Goal: Information Seeking & Learning: Learn about a topic

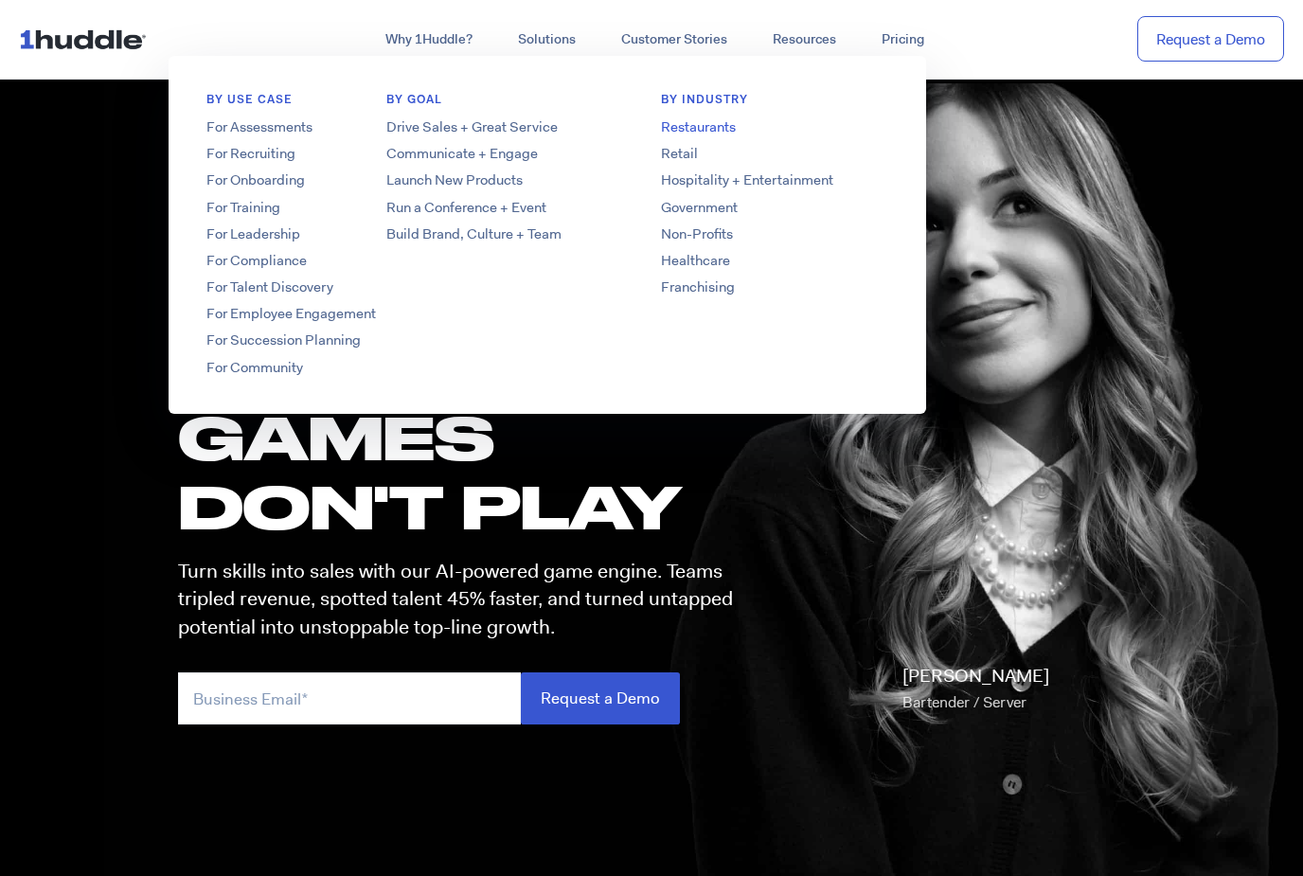
click at [721, 123] on link "Restaurants" at bounding box center [774, 127] width 303 height 20
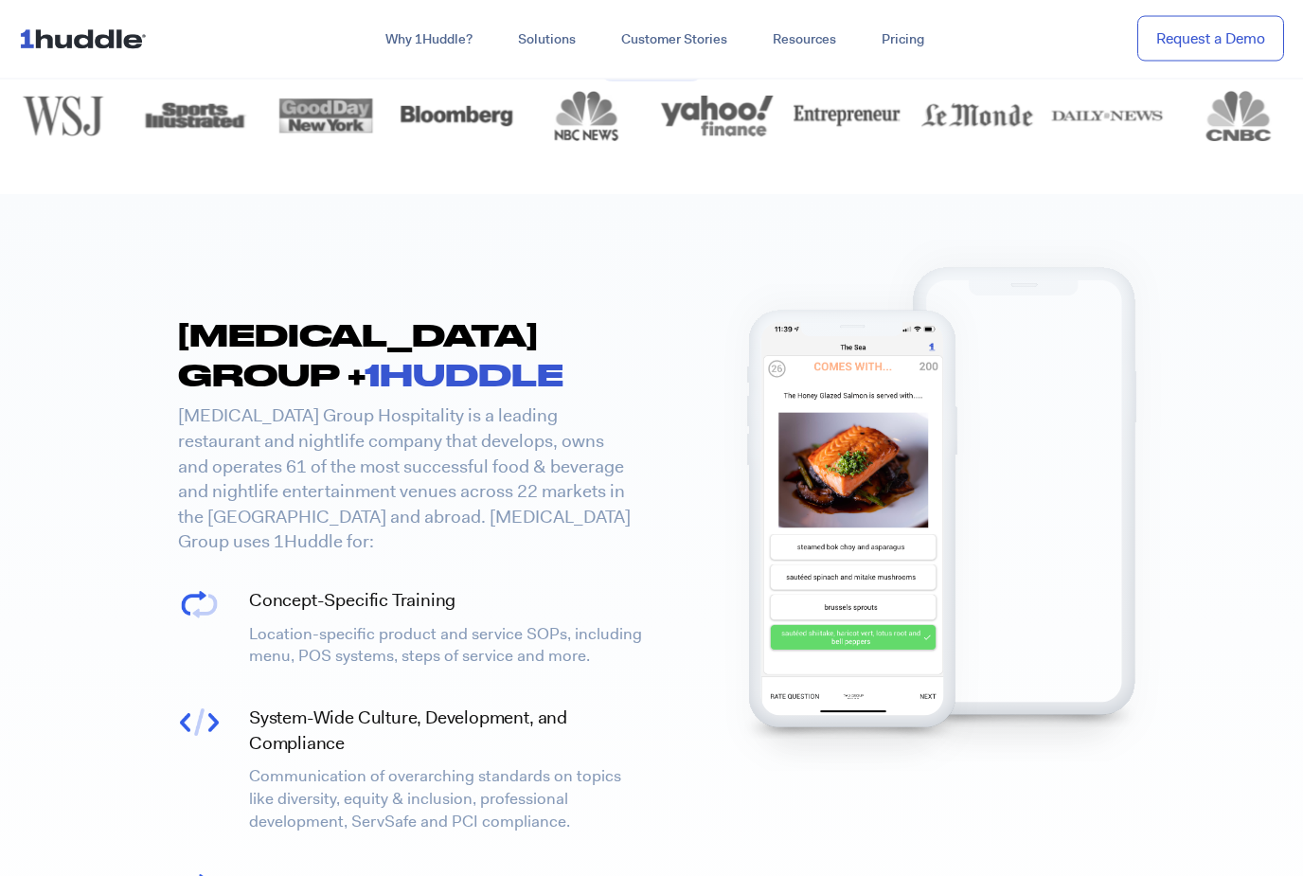
scroll to position [3731, 0]
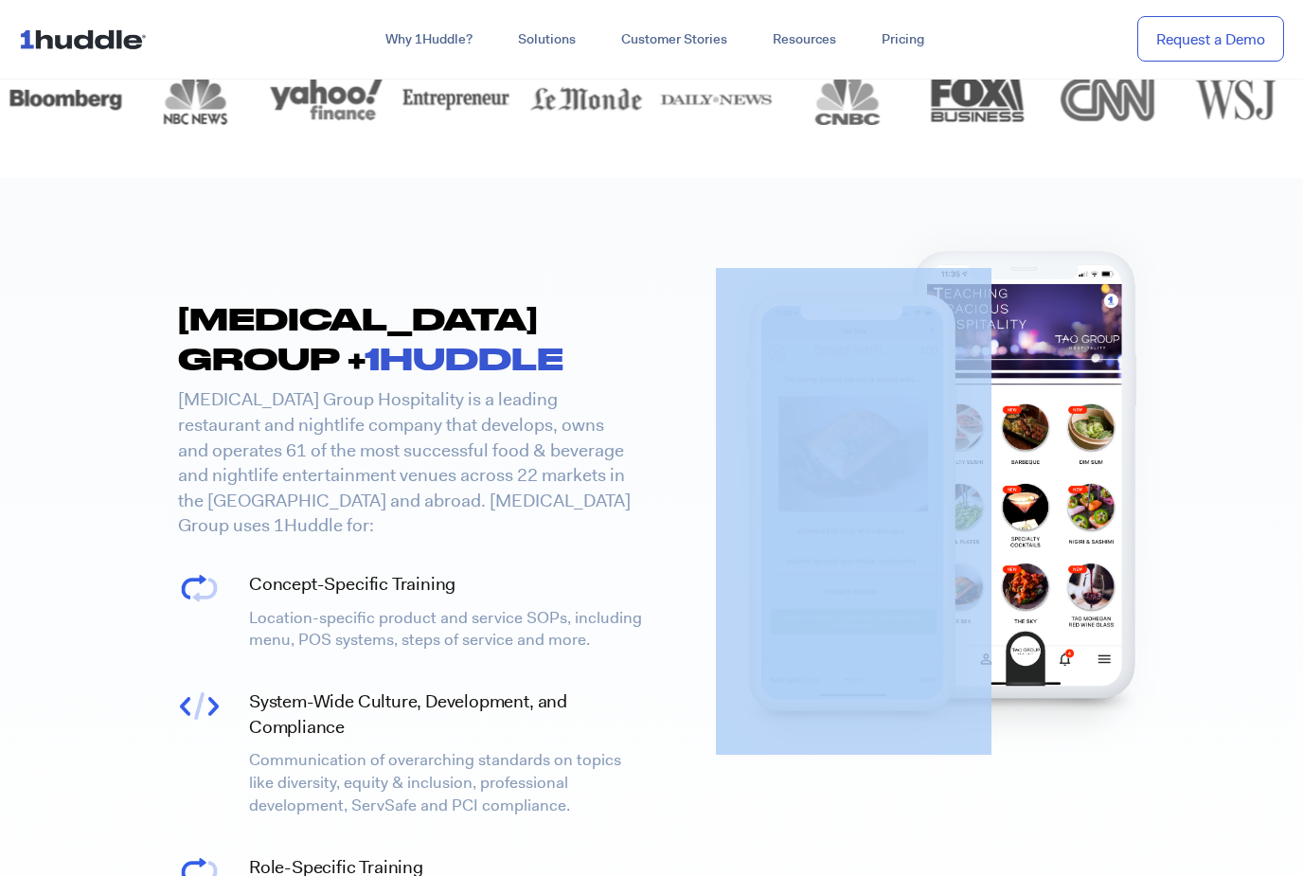
click at [1292, 312] on section "[MEDICAL_DATA] GROUP + 1HUDDLE [MEDICAL_DATA] Group Hospitality is a leading re…" at bounding box center [651, 618] width 1303 height 880
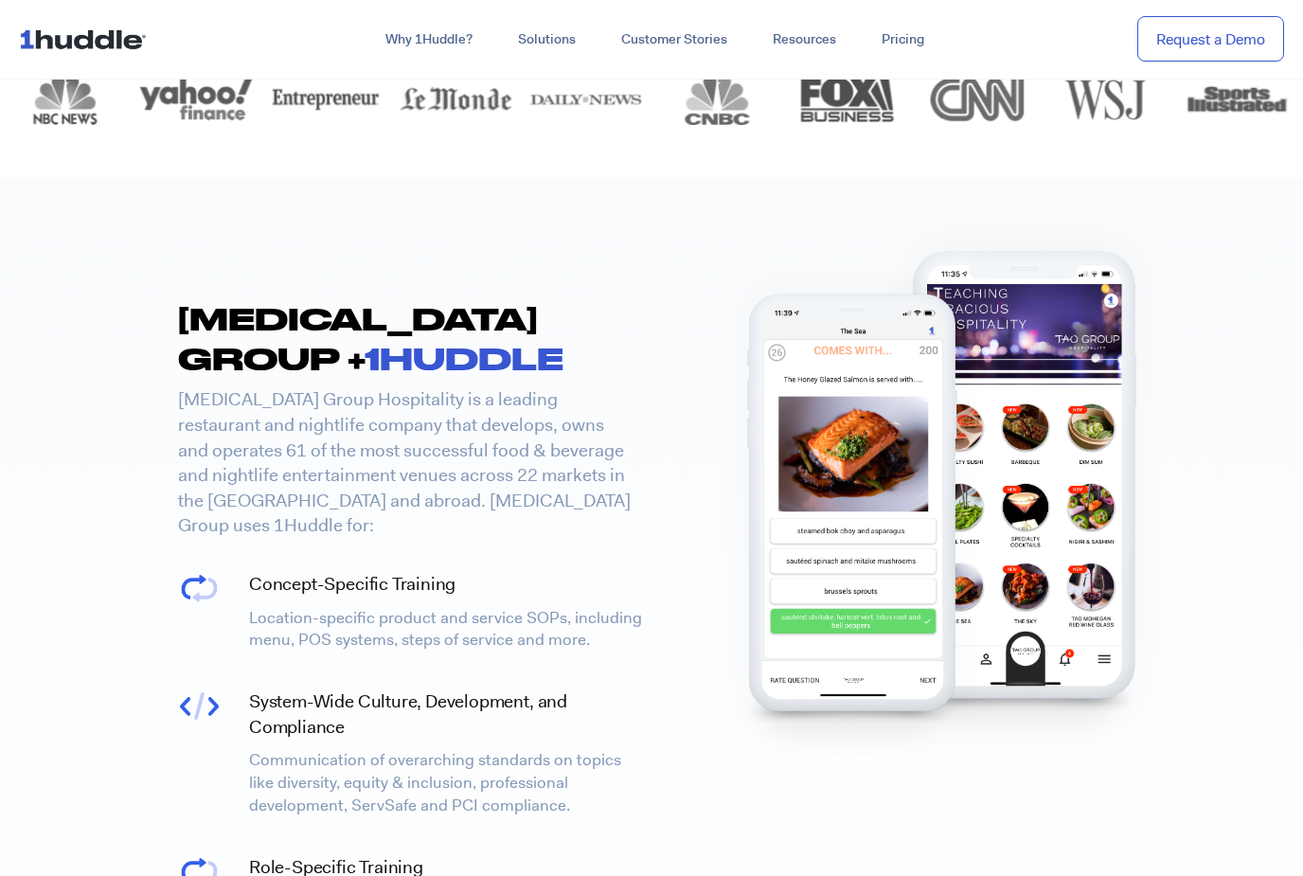
click at [1300, 303] on section "[MEDICAL_DATA] GROUP + 1HUDDLE [MEDICAL_DATA] Group Hospitality is a leading re…" at bounding box center [651, 618] width 1303 height 880
click at [1291, 314] on section "[MEDICAL_DATA] GROUP + 1HUDDLE [MEDICAL_DATA] Group Hospitality is a leading re…" at bounding box center [651, 618] width 1303 height 880
click at [1298, 309] on section "[MEDICAL_DATA] GROUP + 1HUDDLE [MEDICAL_DATA] Group Hospitality is a leading re…" at bounding box center [651, 618] width 1303 height 880
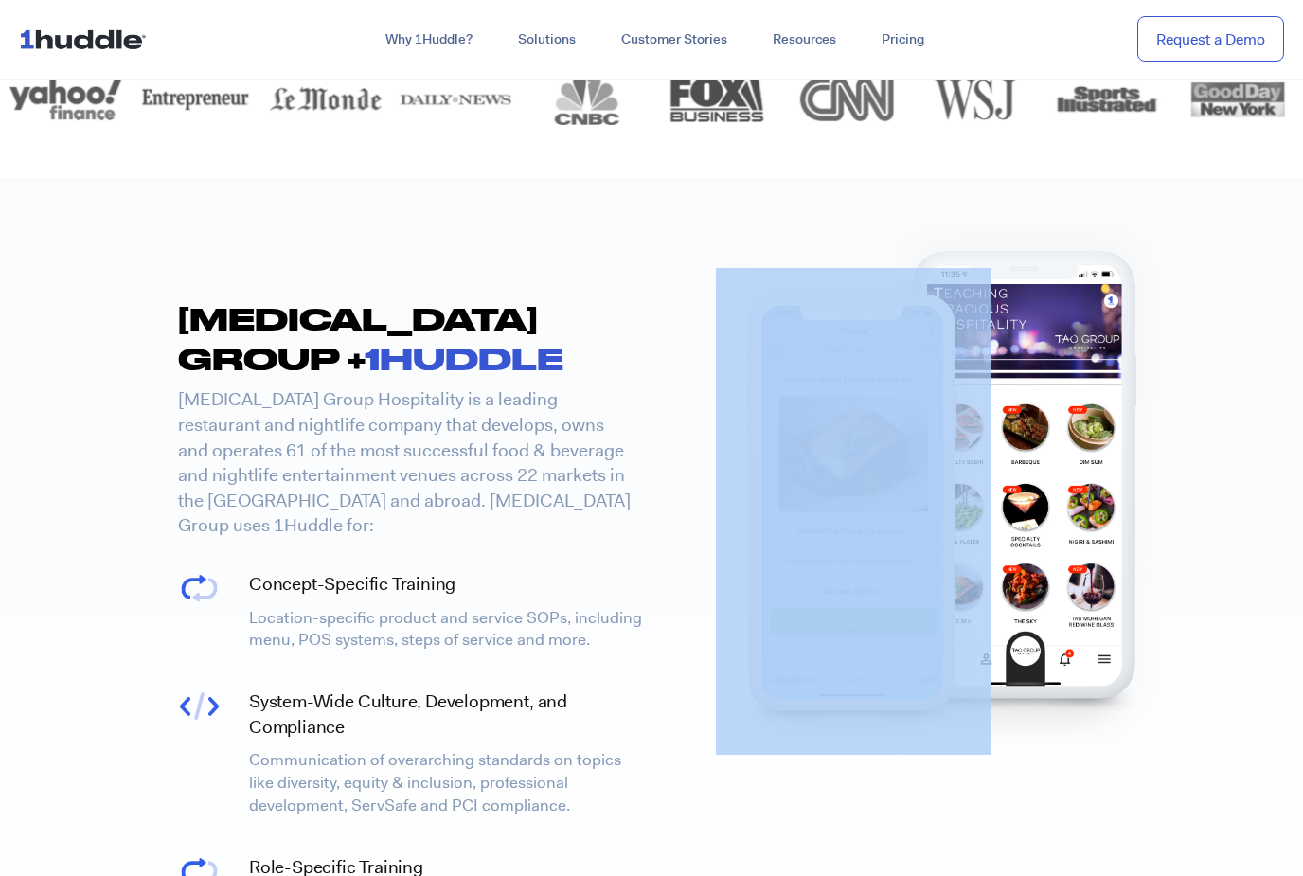
click at [1302, 304] on section "[MEDICAL_DATA] GROUP + 1HUDDLE [MEDICAL_DATA] Group Hospitality is a leading re…" at bounding box center [651, 618] width 1303 height 880
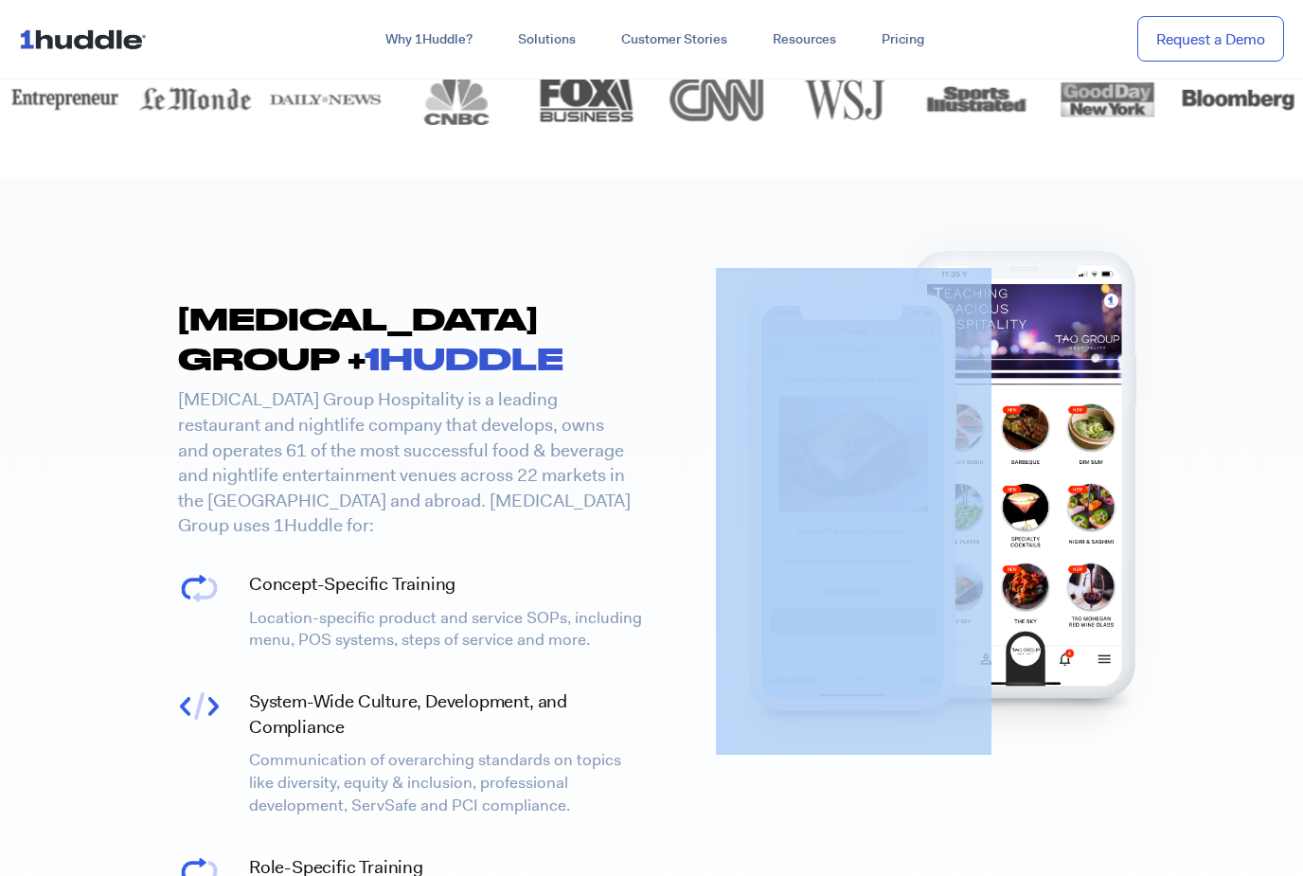
click at [1300, 312] on section "[MEDICAL_DATA] GROUP + 1HUDDLE [MEDICAL_DATA] Group Hospitality is a leading re…" at bounding box center [651, 618] width 1303 height 880
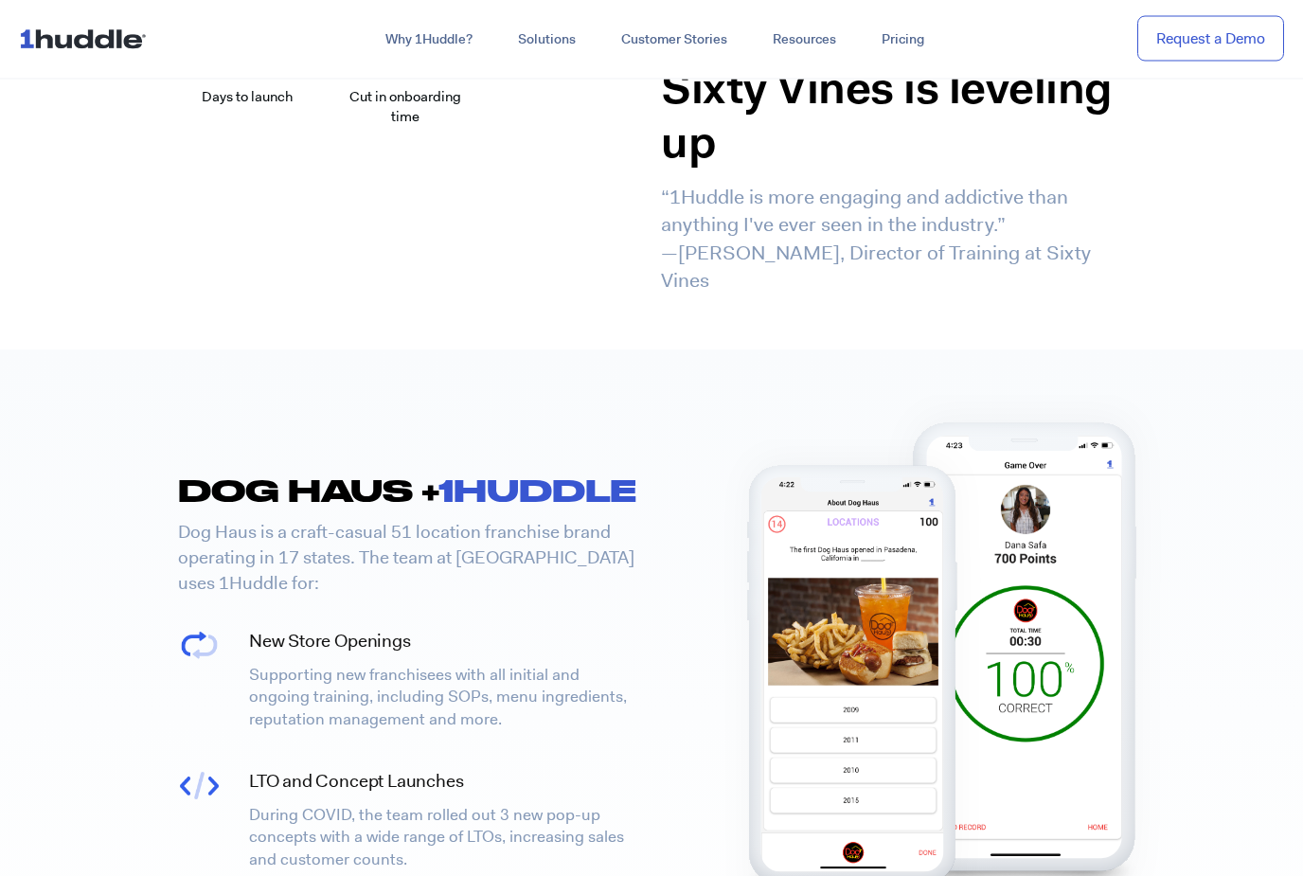
scroll to position [2196, 0]
click at [663, 45] on link "Customer Stories" at bounding box center [673, 40] width 151 height 34
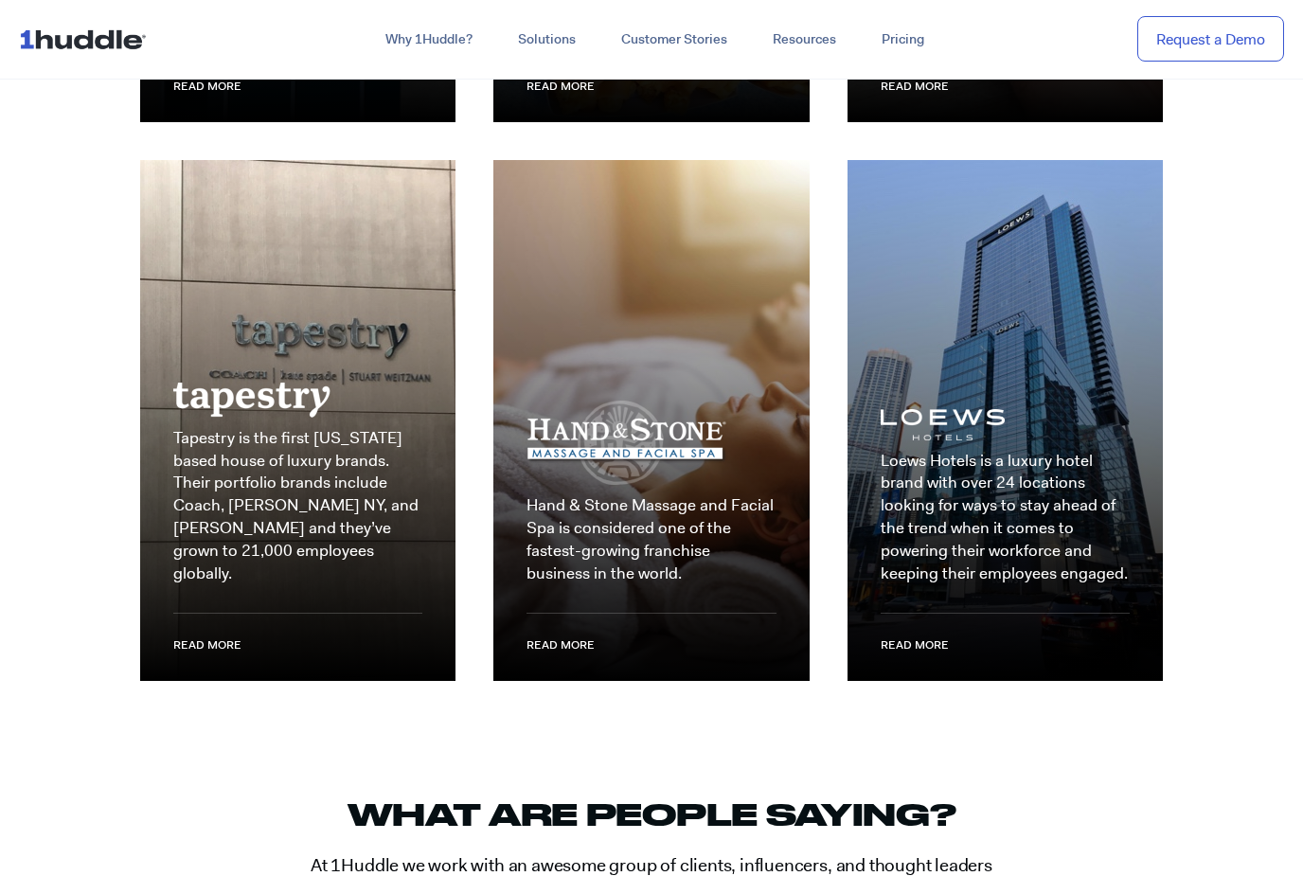
scroll to position [2901, 0]
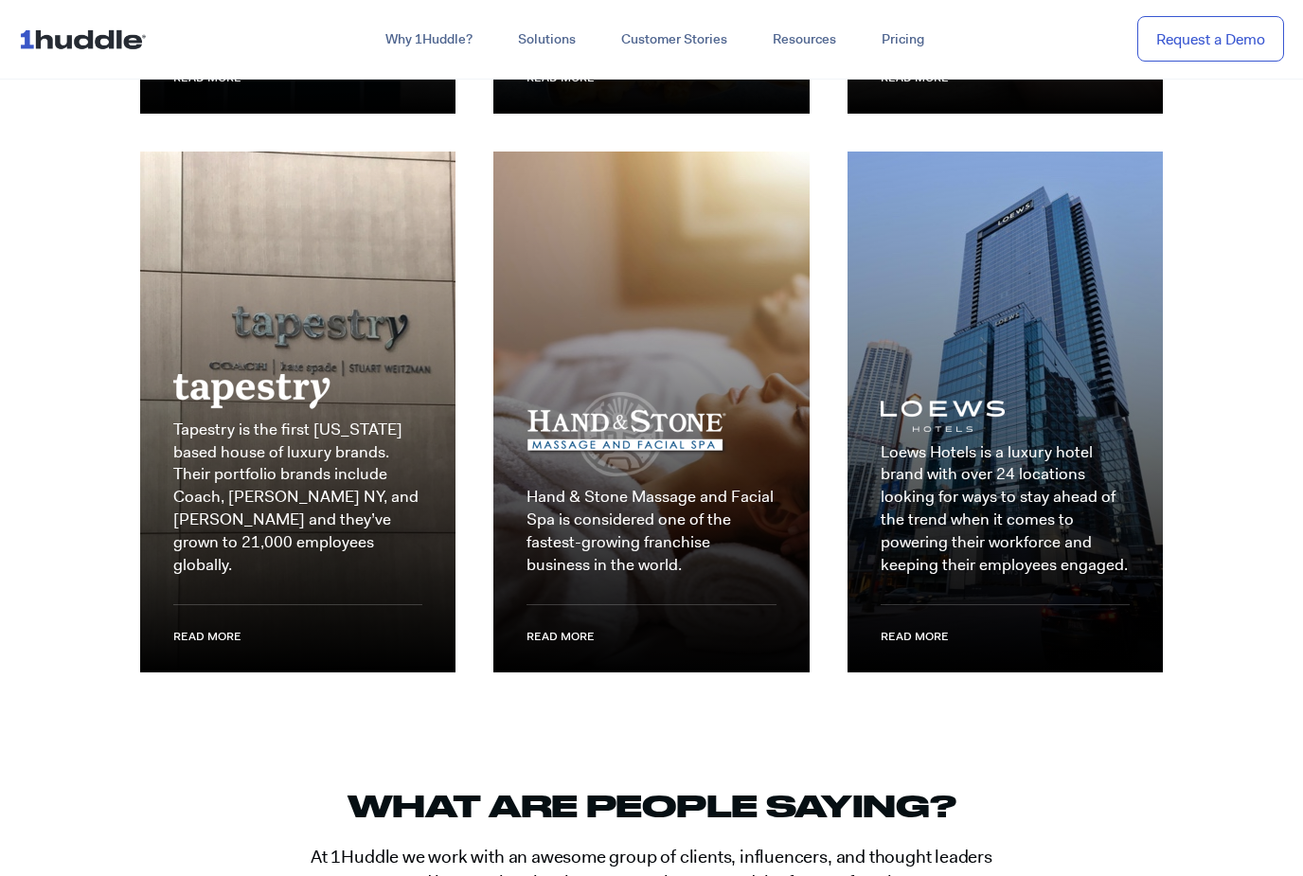
click at [1168, 464] on div "Loews Hotels is a luxury hotel brand with over 24 locations looking for ways to…" at bounding box center [1004, 412] width 353 height 559
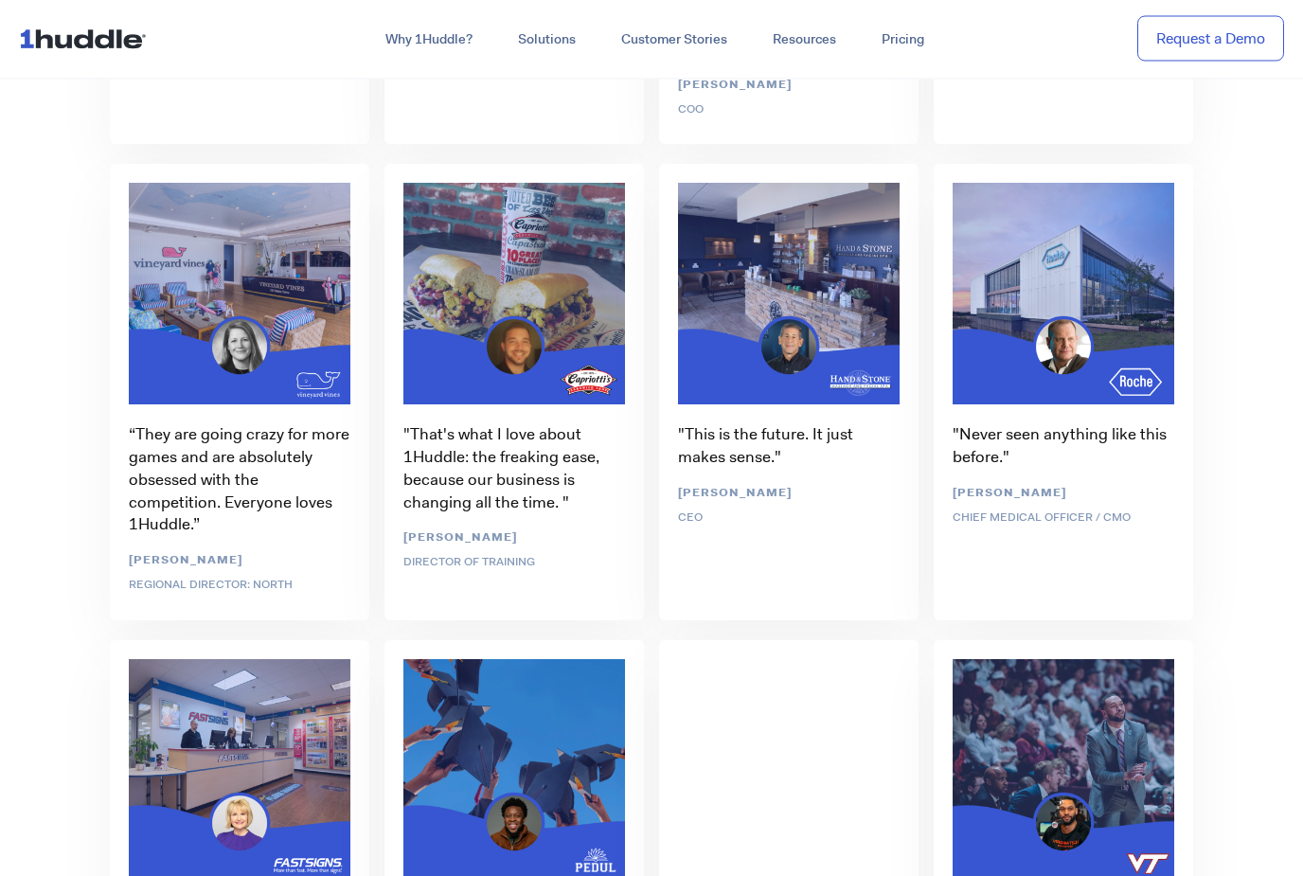
scroll to position [5620, 0]
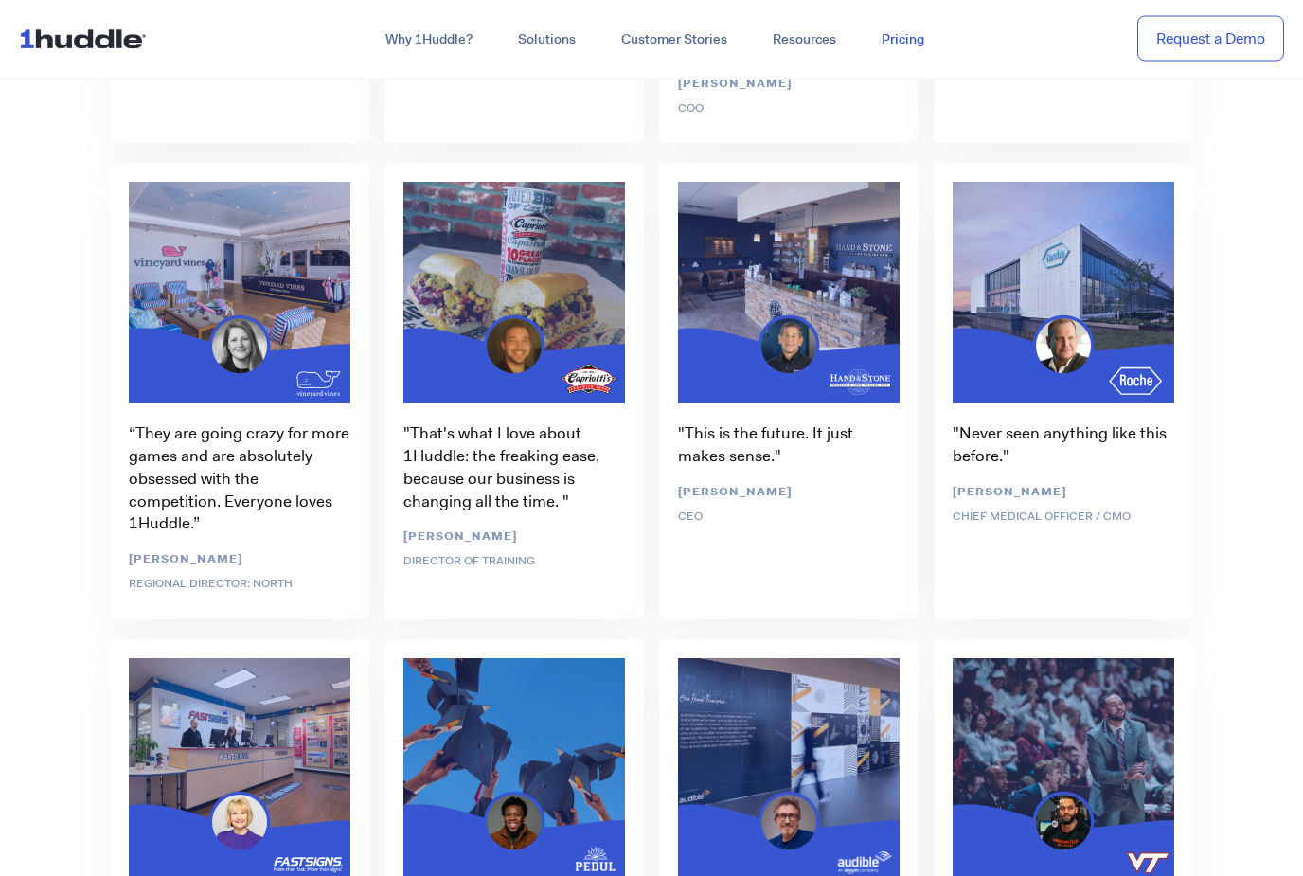
click at [915, 39] on link "Pricing" at bounding box center [903, 40] width 88 height 34
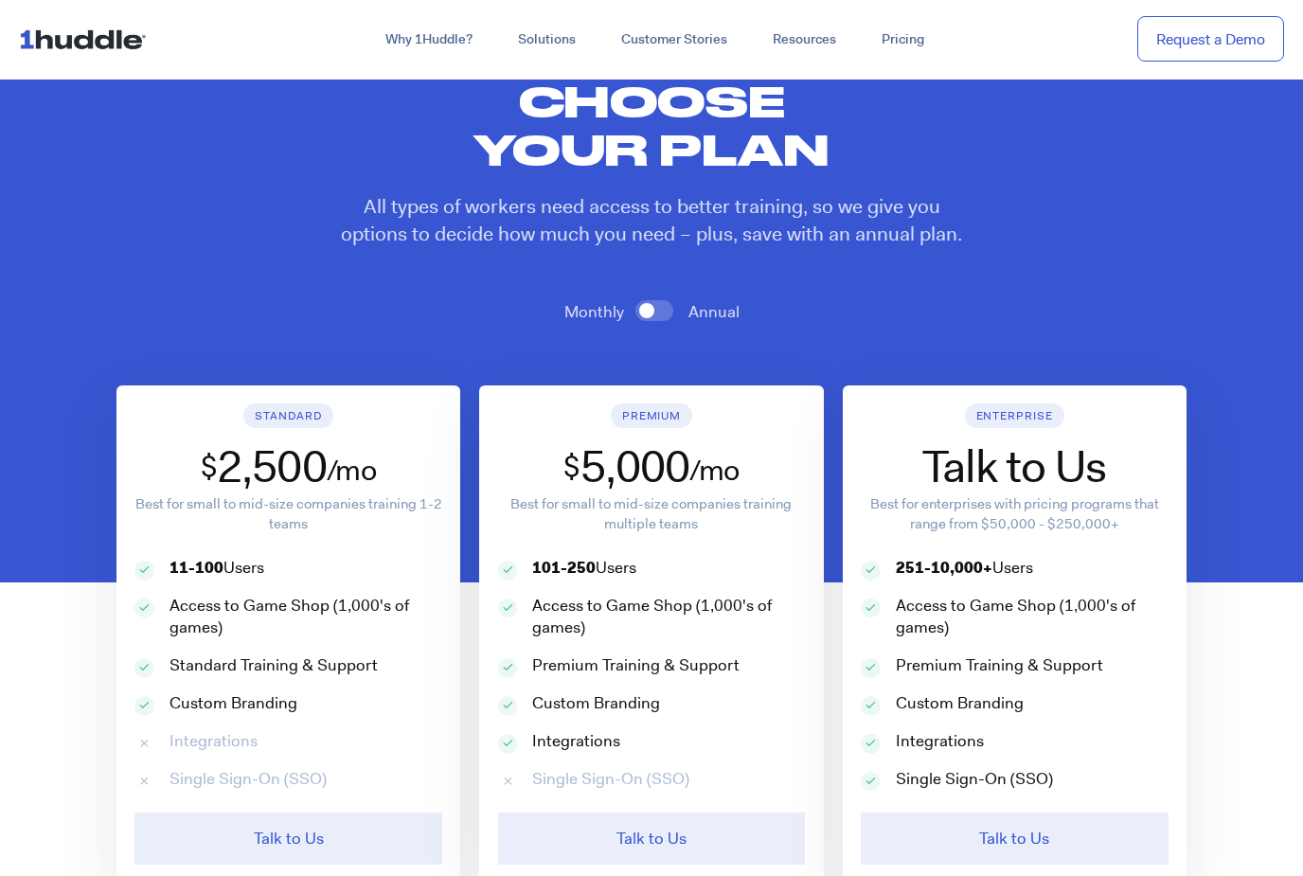
scroll to position [839, 0]
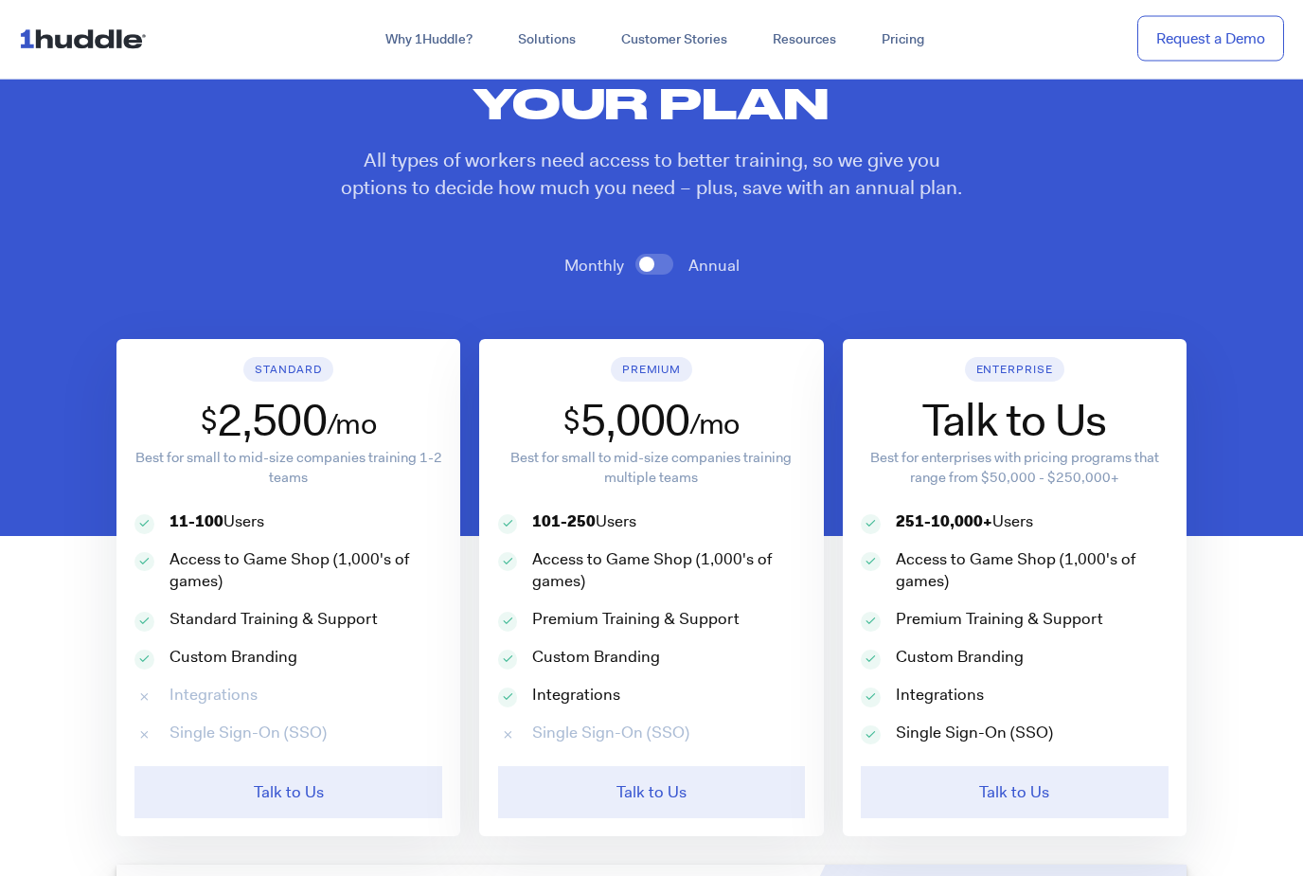
click at [656, 276] on span at bounding box center [654, 265] width 38 height 21
click at [0, 0] on input "checkbox" at bounding box center [0, 0] width 0 height 0
click at [649, 275] on span at bounding box center [654, 264] width 38 height 21
click at [0, 0] on input "checkbox" at bounding box center [0, 0] width 0 height 0
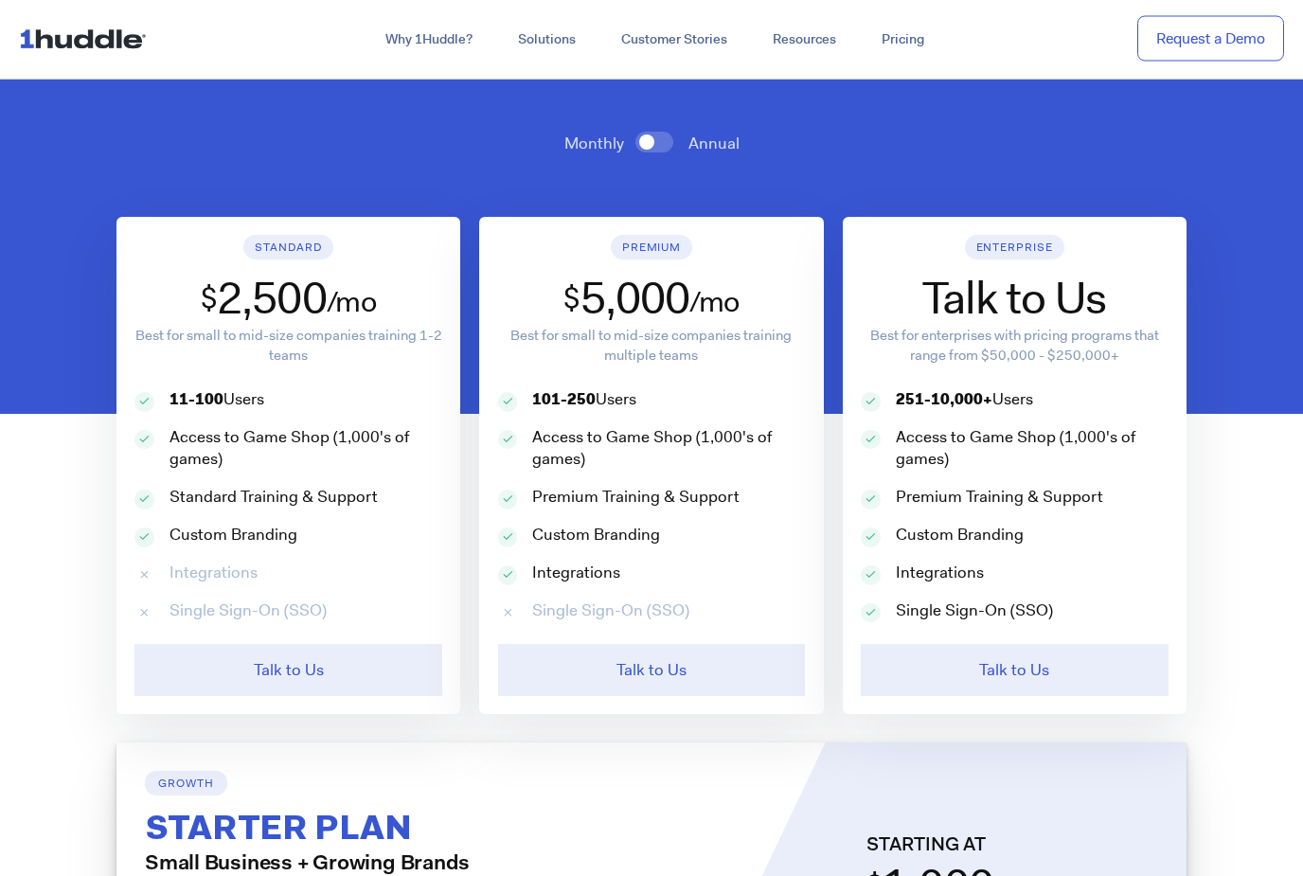
scroll to position [984, 0]
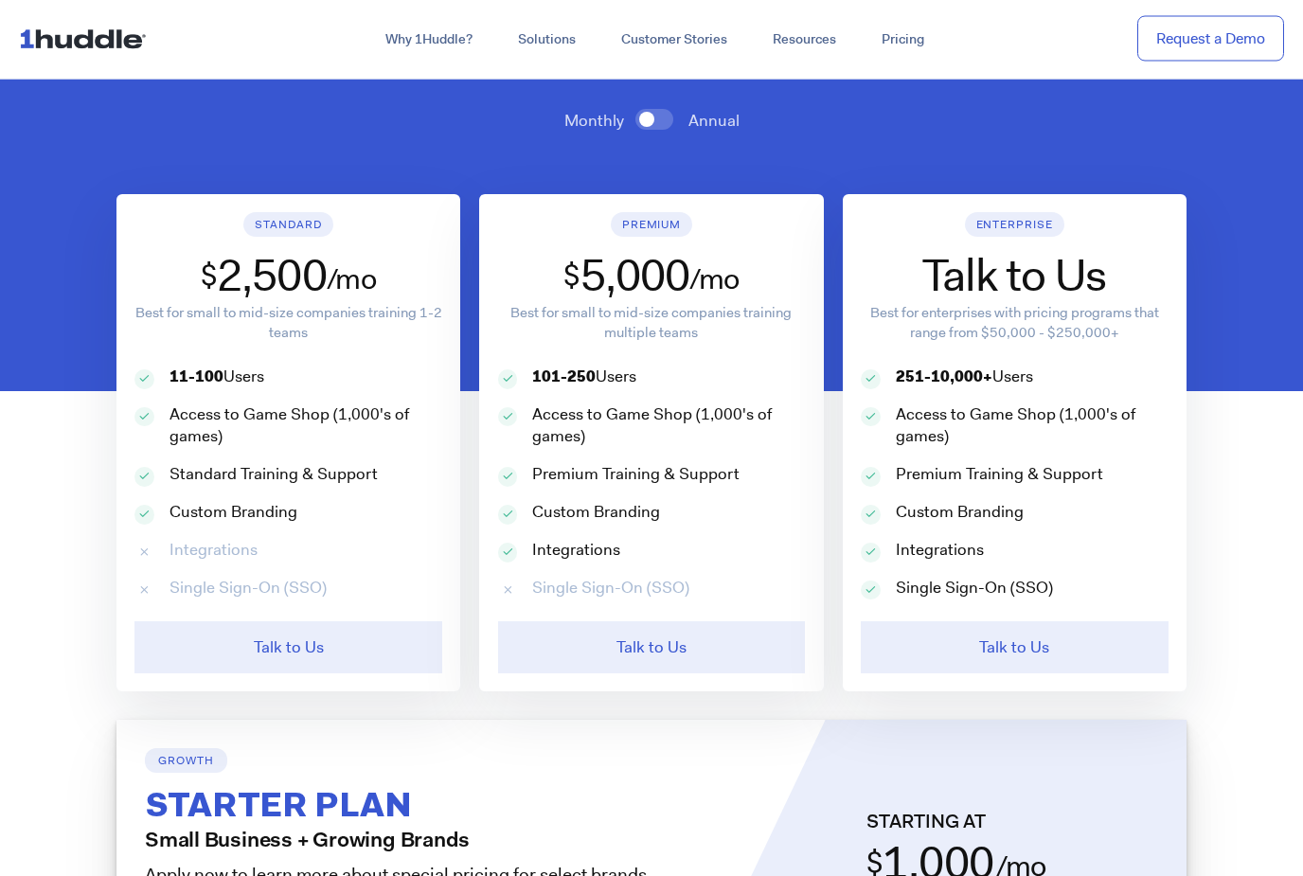
click at [655, 131] on span at bounding box center [654, 120] width 38 height 21
click at [0, 0] on input "checkbox" at bounding box center [0, 0] width 0 height 0
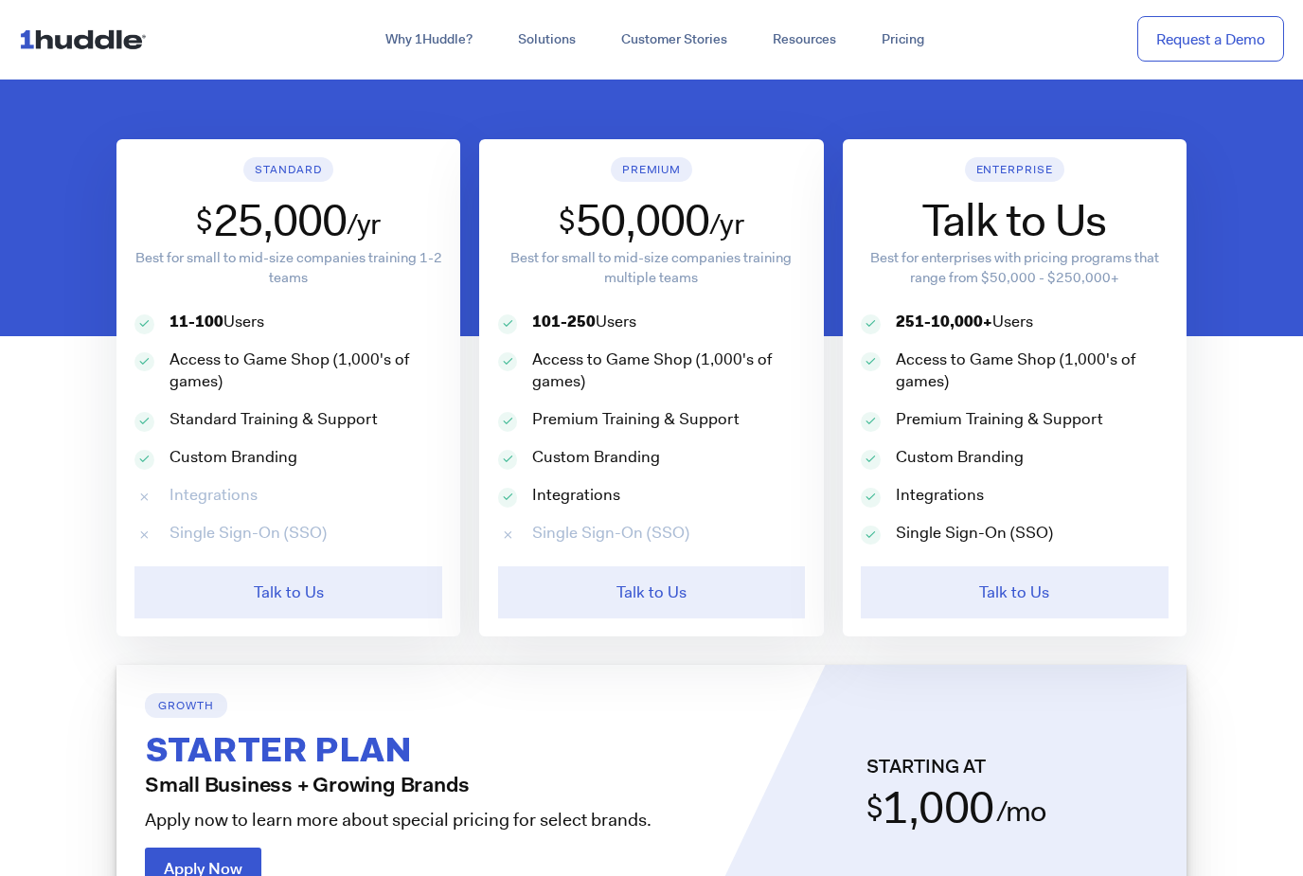
scroll to position [1046, 0]
